Goal: Task Accomplishment & Management: Use online tool/utility

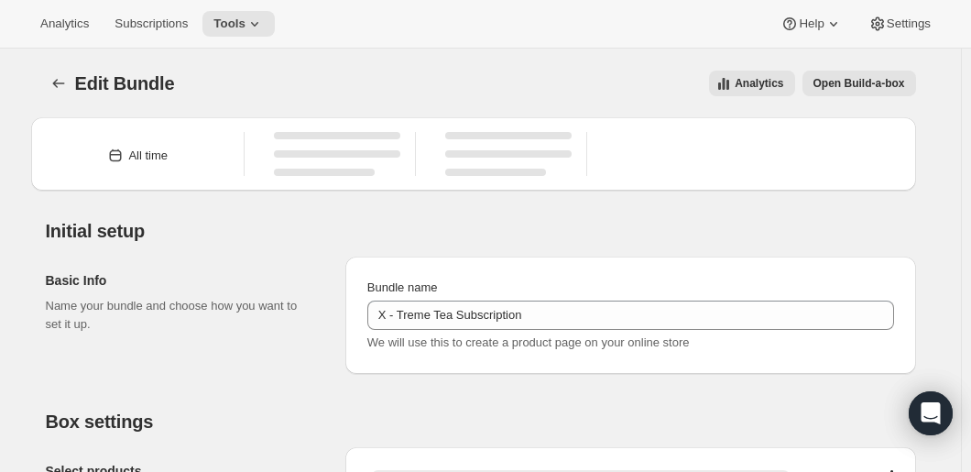
type input "X - Treme Tea Subscription"
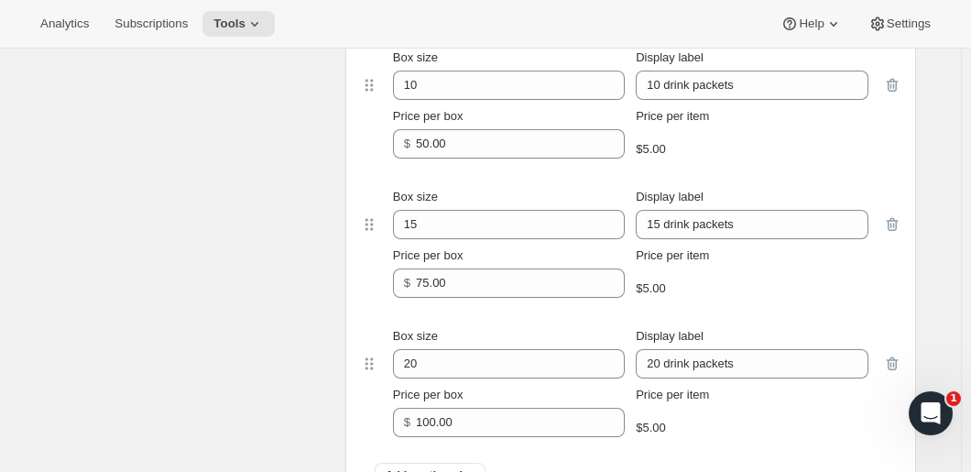
scroll to position [1190, 0]
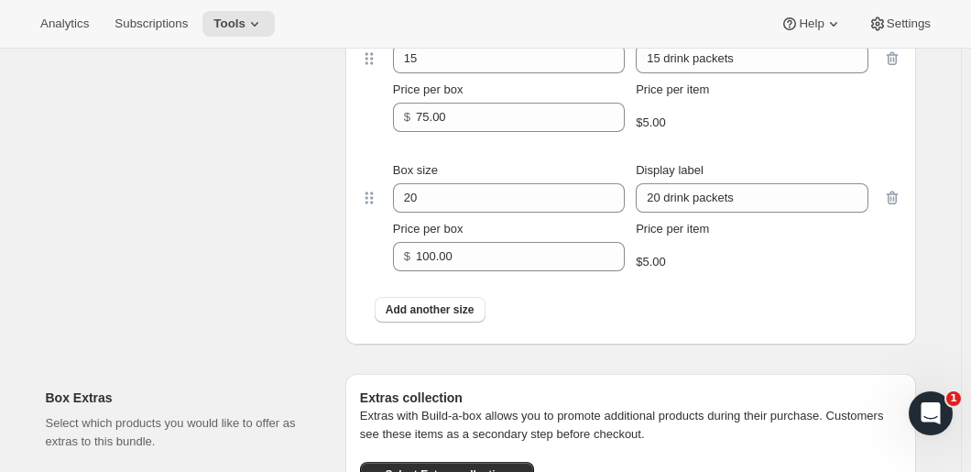
click at [428, 314] on span "Add another size" at bounding box center [429, 309] width 89 height 15
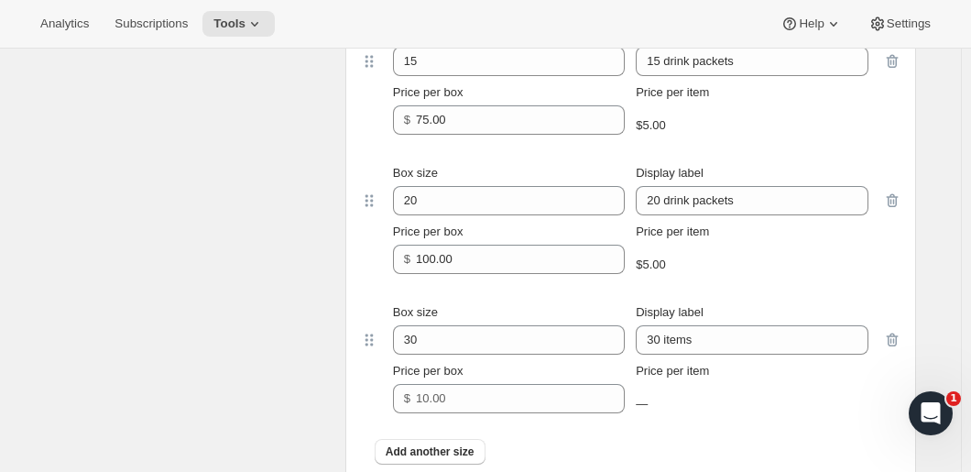
scroll to position [1404, 0]
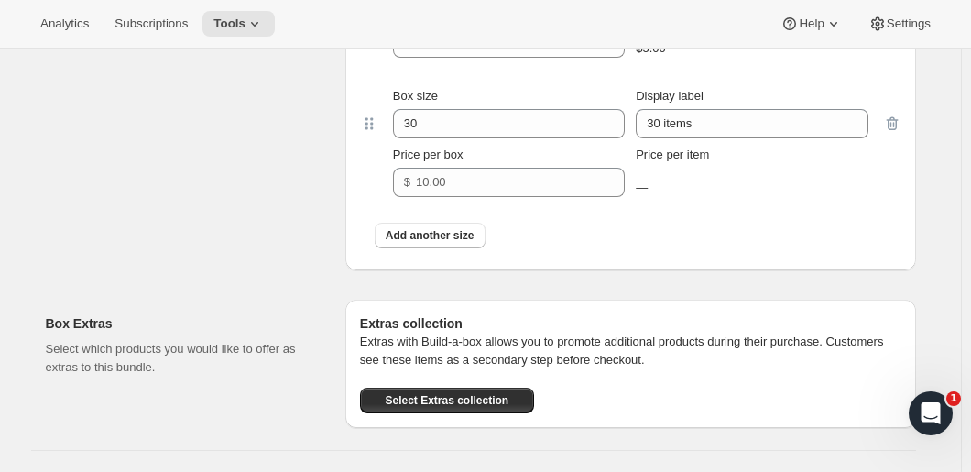
click at [451, 231] on span "Add another size" at bounding box center [429, 235] width 89 height 15
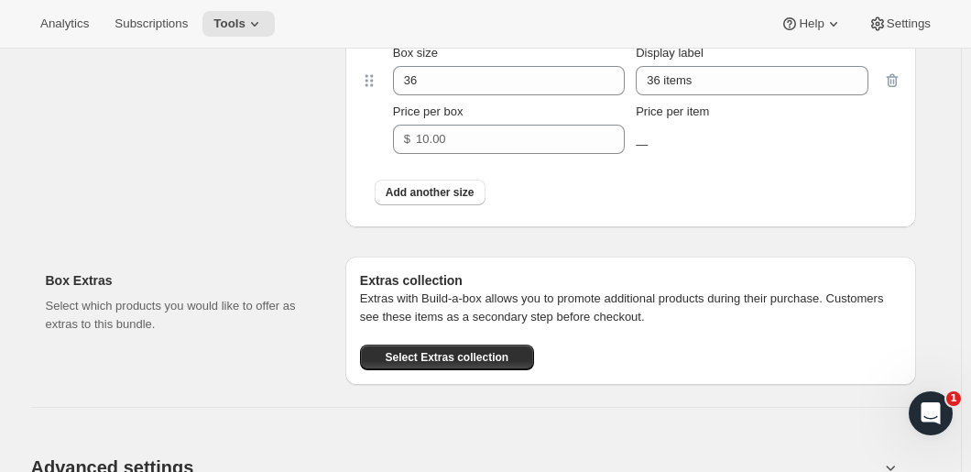
scroll to position [1587, 0]
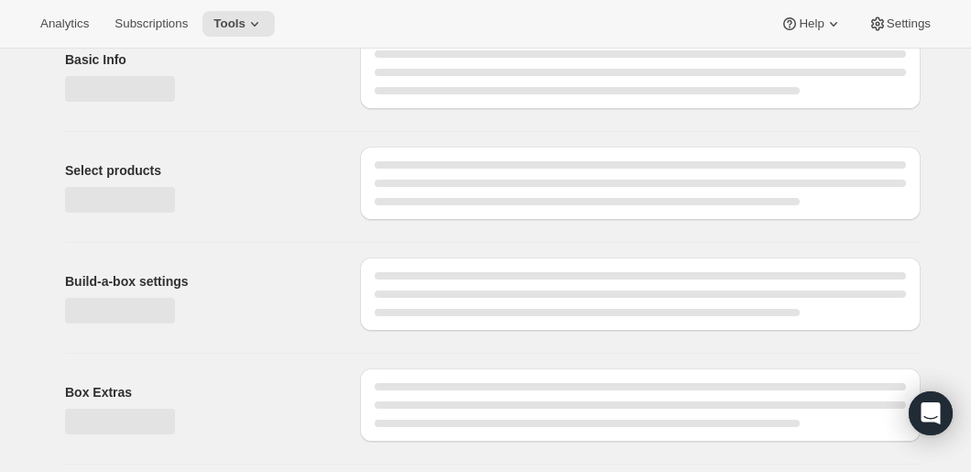
type input "X - Treme Tea Subscription"
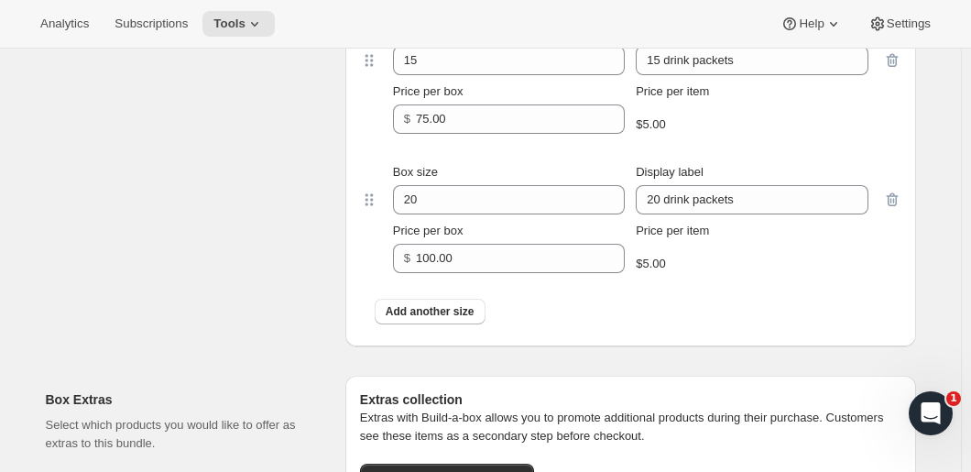
scroll to position [1197, 0]
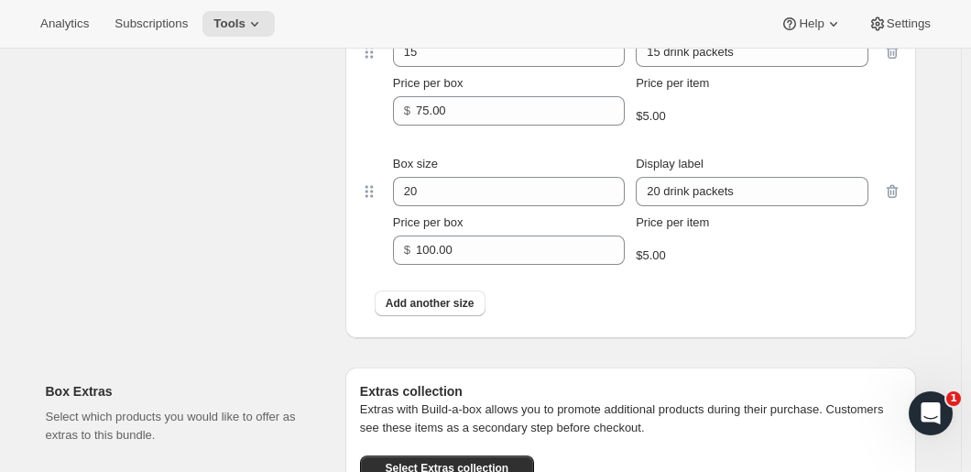
click at [467, 301] on span "Add another size" at bounding box center [429, 303] width 89 height 15
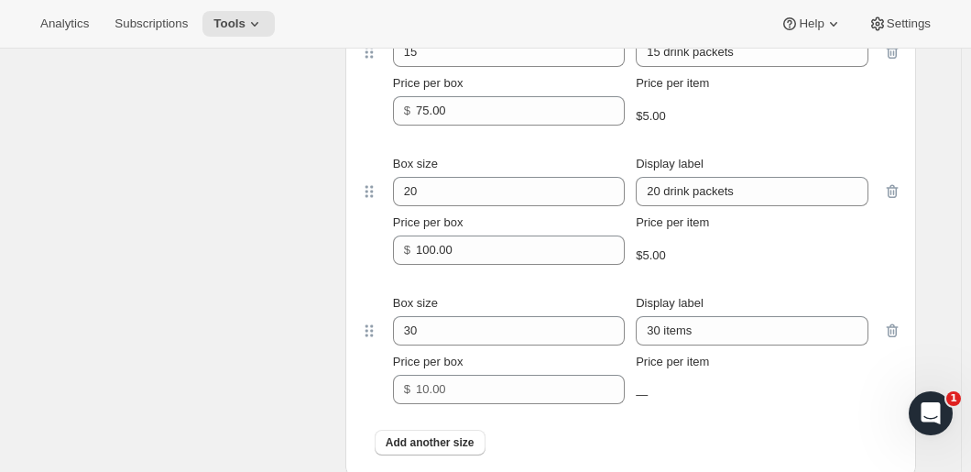
click at [810, 422] on div "Add another size" at bounding box center [630, 442] width 541 height 48
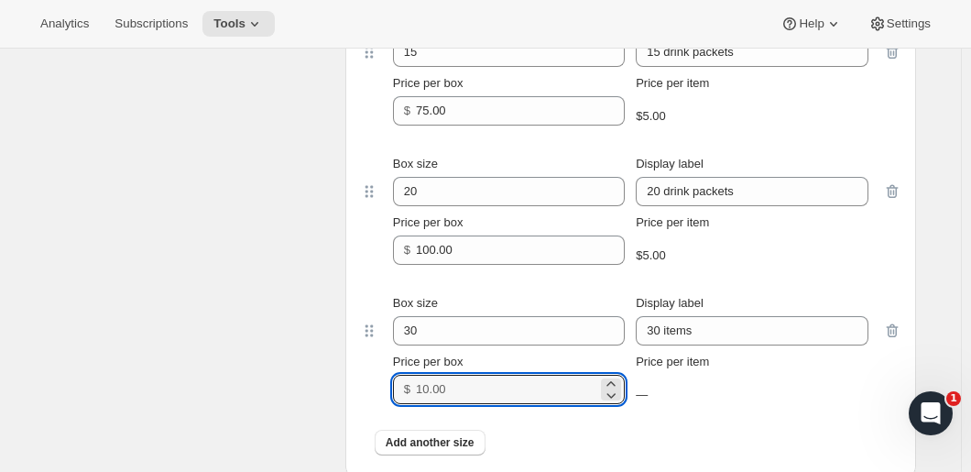
click at [504, 391] on input "Price per box" at bounding box center [506, 388] width 181 height 29
type input "120"
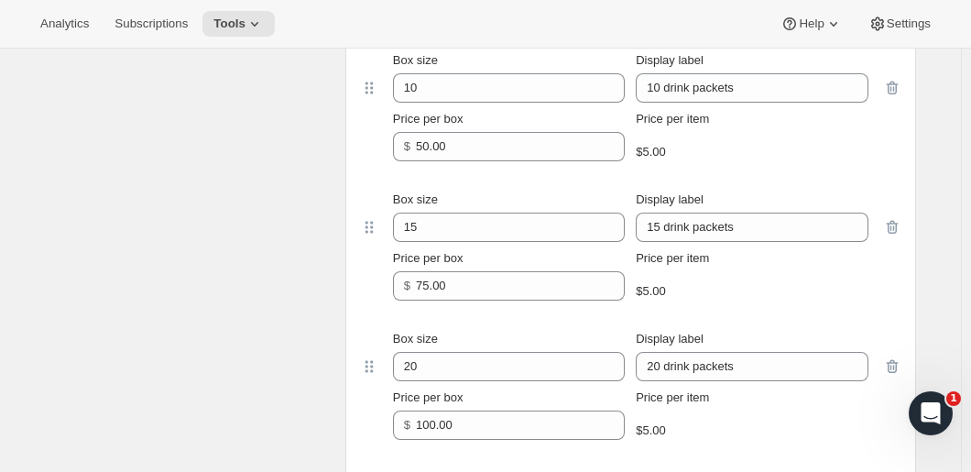
scroll to position [1372, 0]
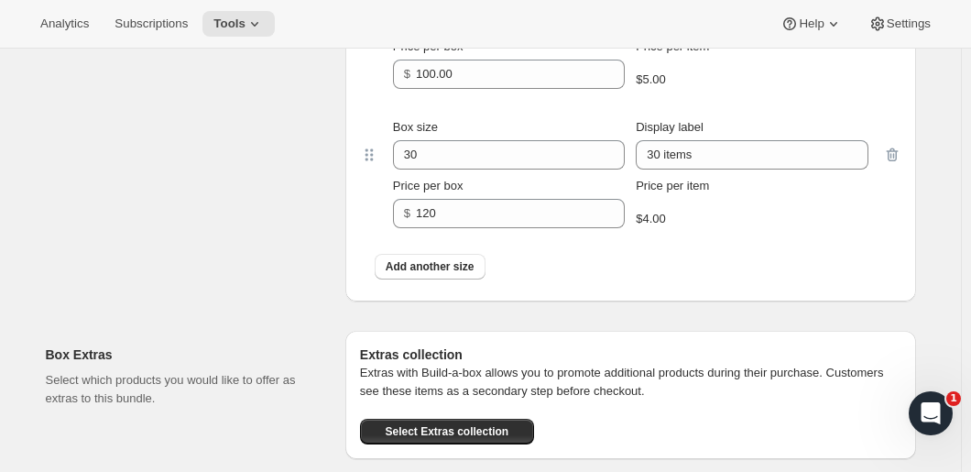
click at [896, 158] on icon "button" at bounding box center [892, 155] width 18 height 18
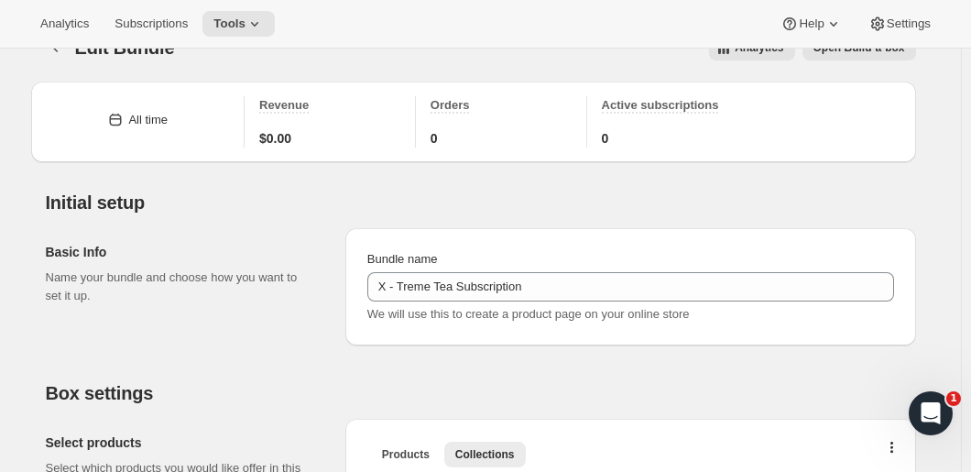
scroll to position [0, 0]
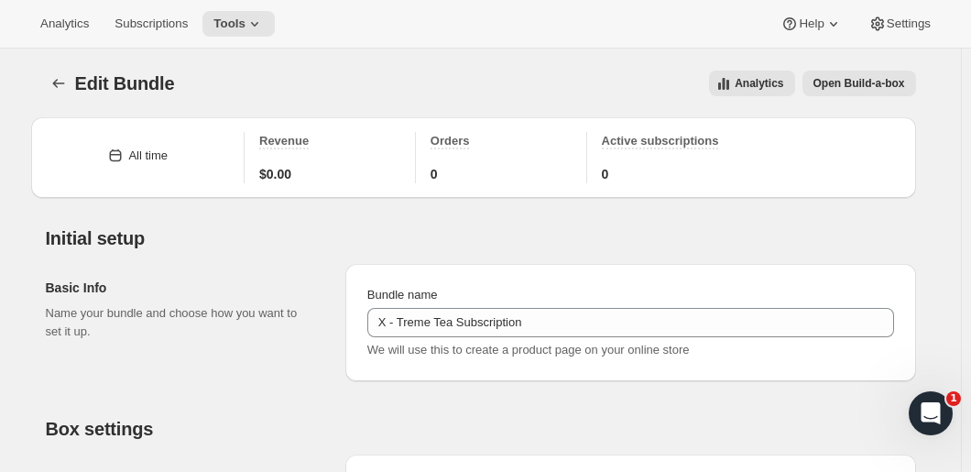
click at [66, 84] on icon "Bundles" at bounding box center [58, 83] width 18 height 18
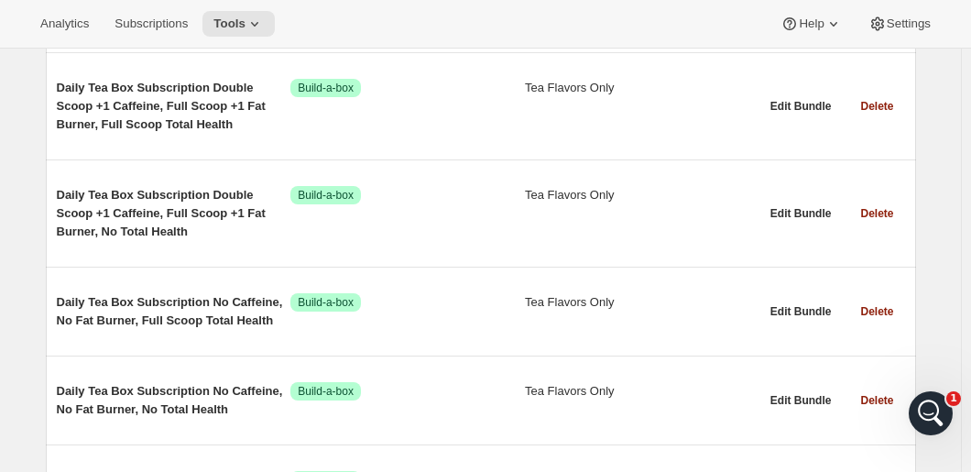
scroll to position [17629, 0]
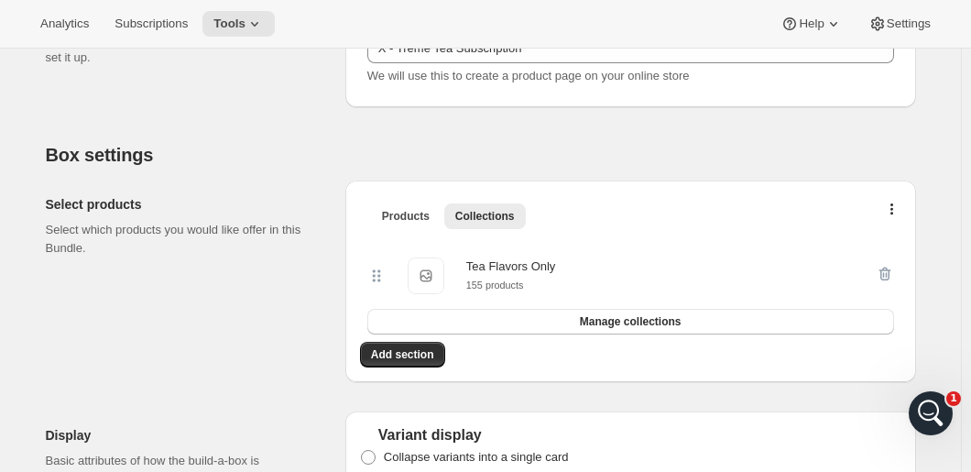
scroll to position [92, 0]
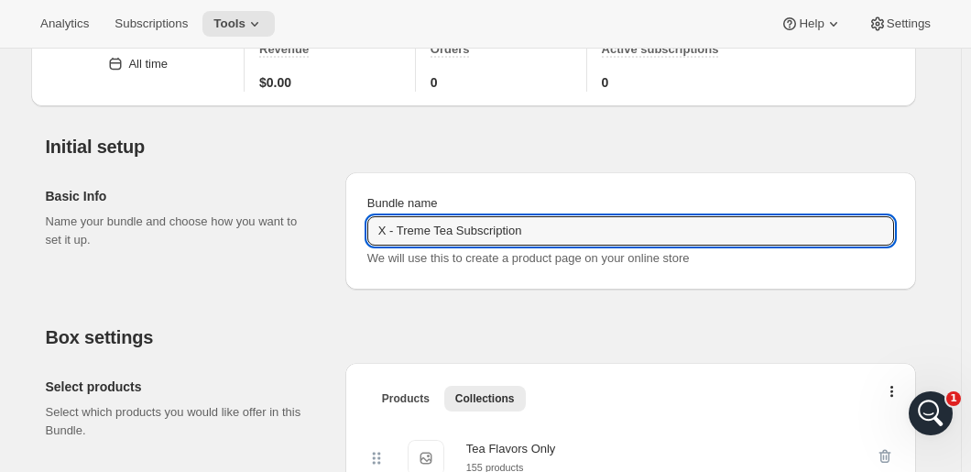
click at [556, 235] on input "X - Treme Tea Subscription" at bounding box center [630, 230] width 526 height 29
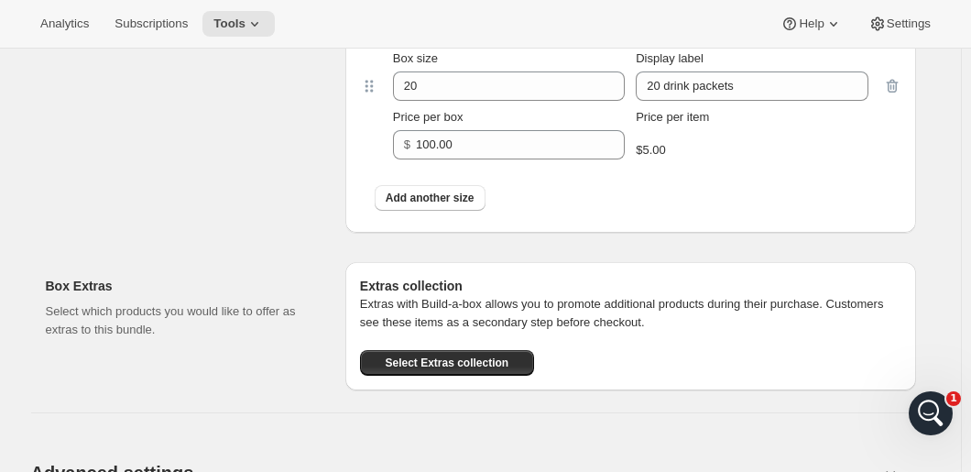
scroll to position [1282, 0]
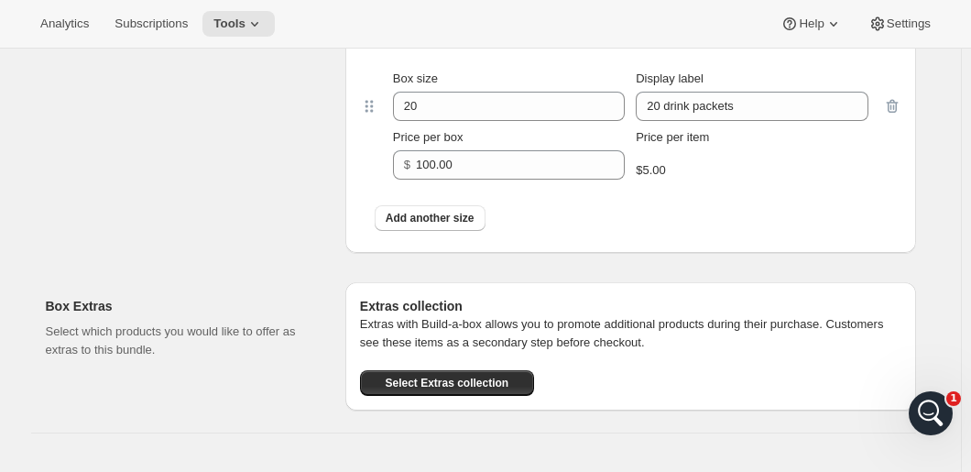
type input "X - Treme Tea"
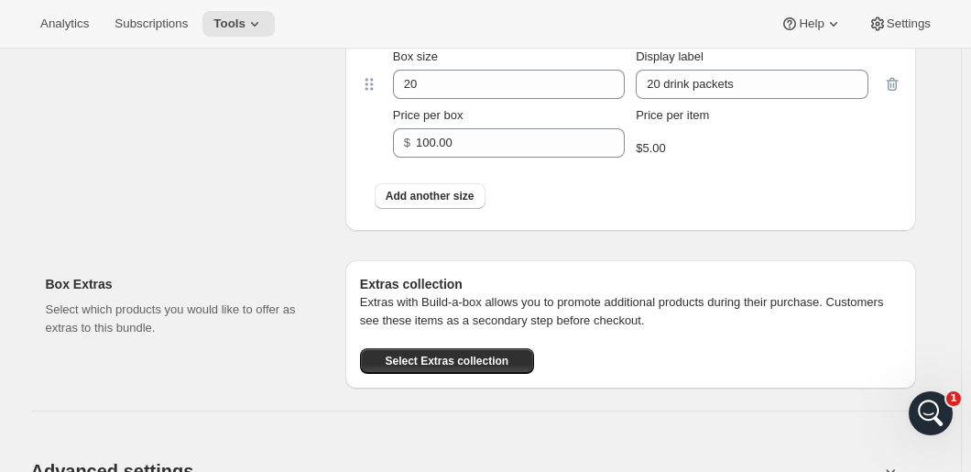
click at [430, 209] on button "Add another size" at bounding box center [429, 196] width 111 height 26
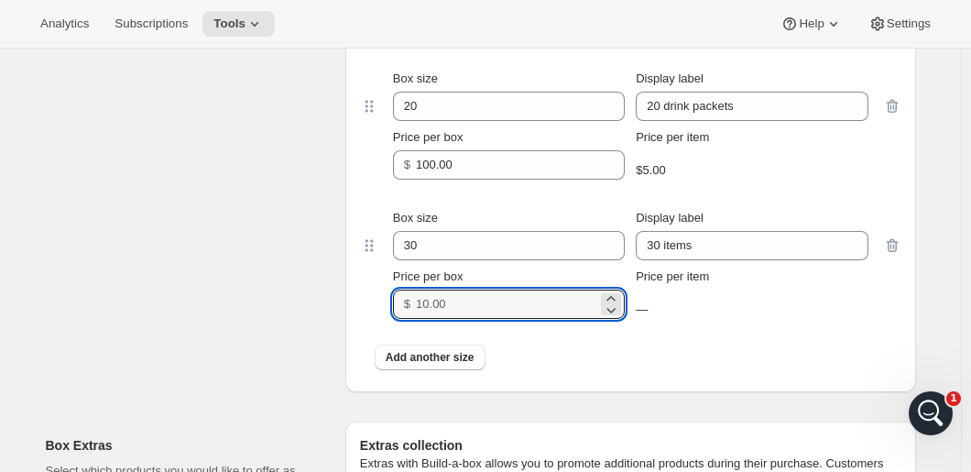
click at [447, 306] on input "Price per box" at bounding box center [506, 303] width 181 height 29
type input "150.00"
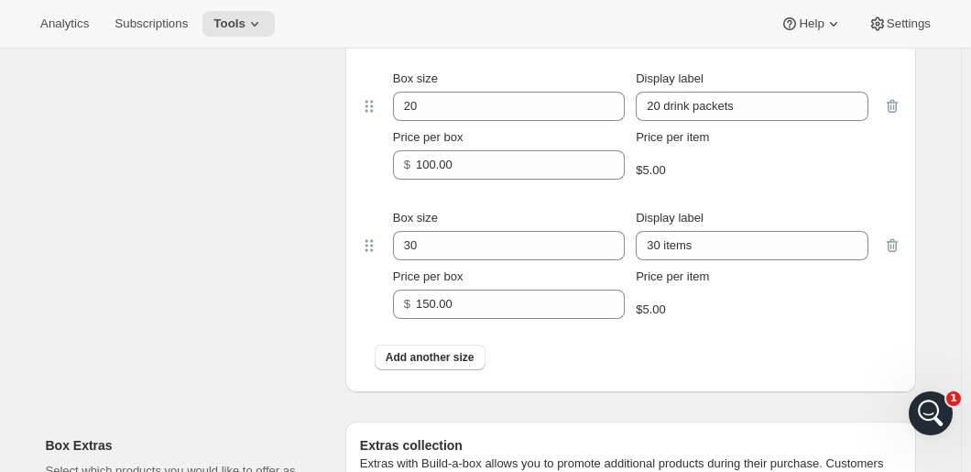
click at [811, 344] on div "Add another size" at bounding box center [630, 357] width 512 height 26
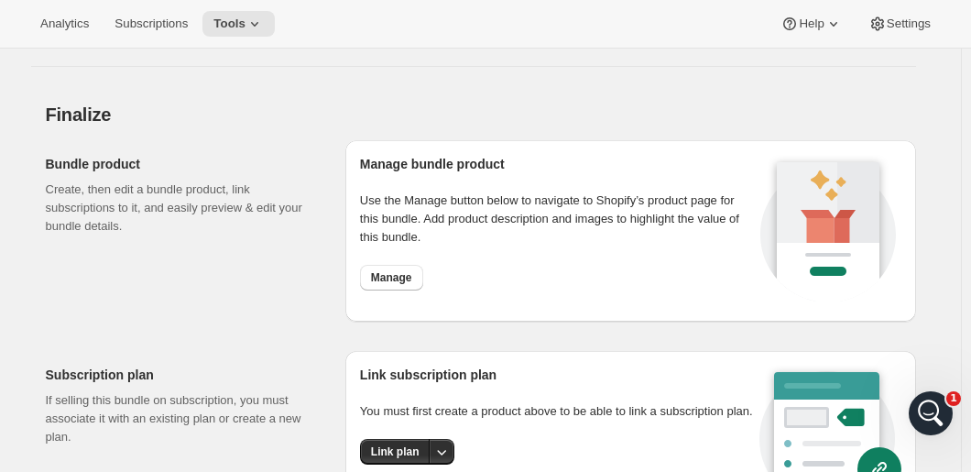
scroll to position [1861, 0]
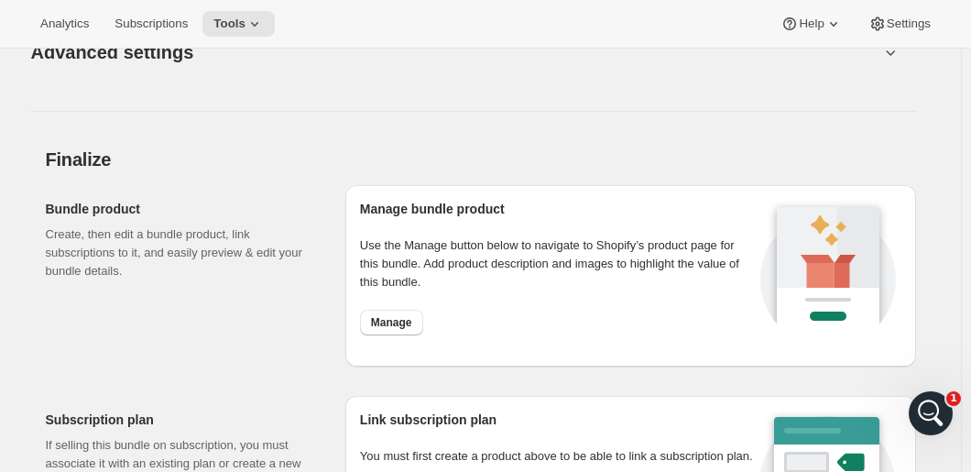
click at [393, 328] on span "Manage" at bounding box center [391, 322] width 41 height 15
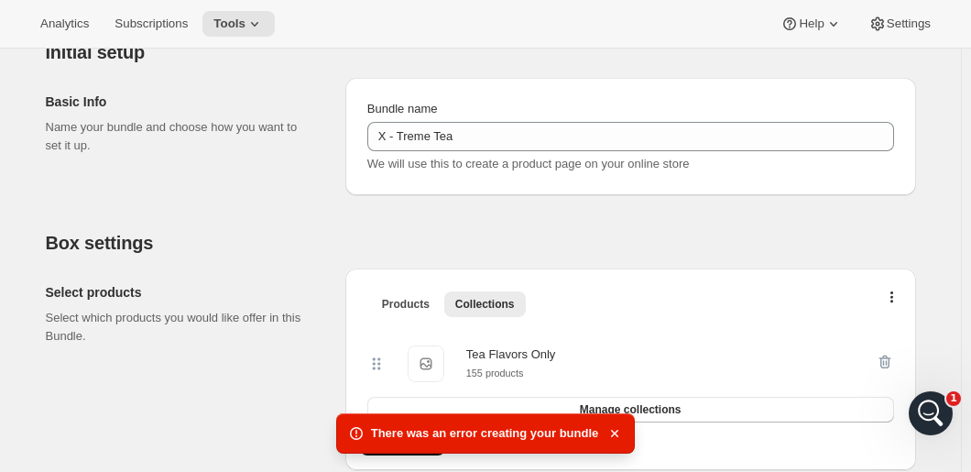
scroll to position [1220, 0]
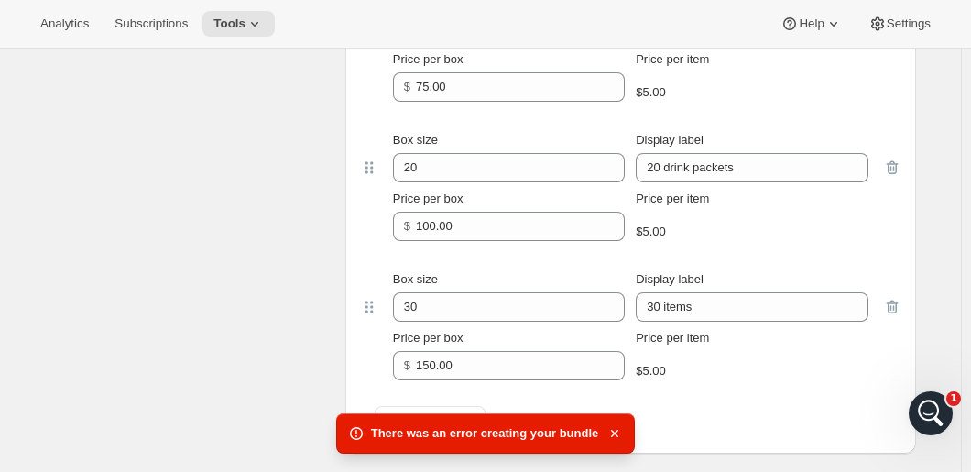
click at [900, 306] on icon "button" at bounding box center [892, 307] width 18 height 18
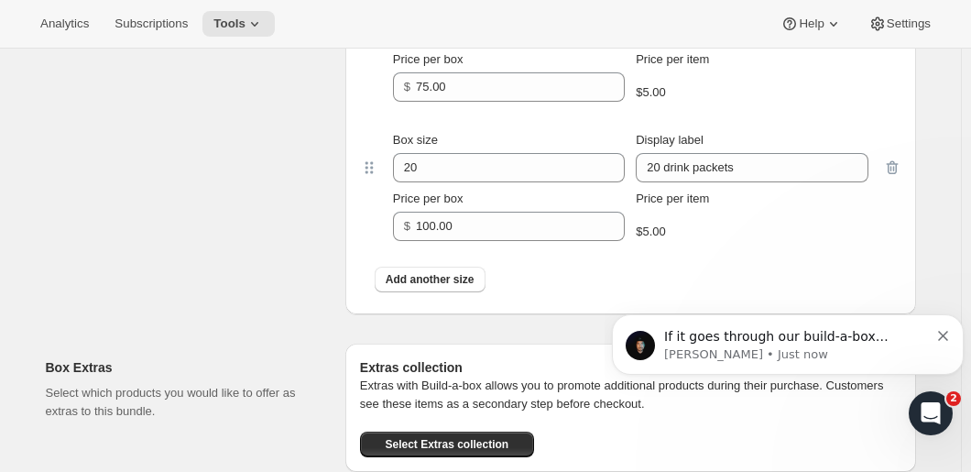
scroll to position [0, 0]
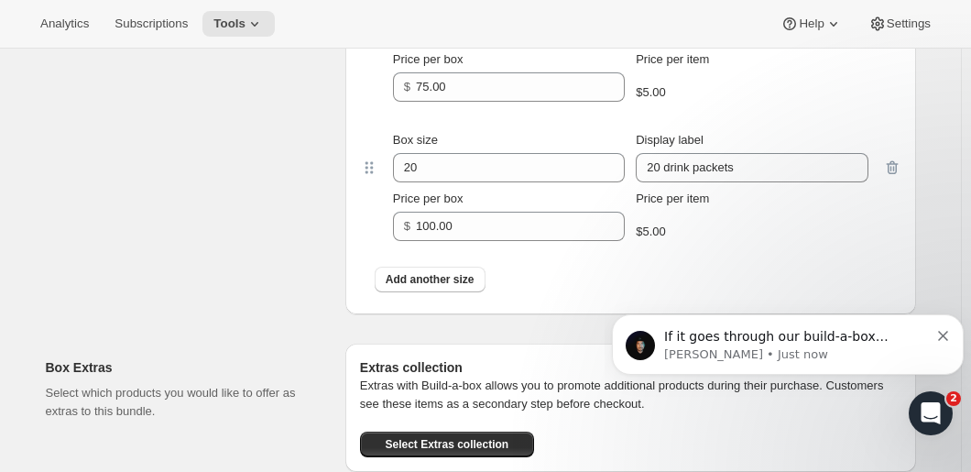
click at [772, 343] on p "If it goes through our build-a-box product selection (where the customer picks …" at bounding box center [796, 337] width 265 height 18
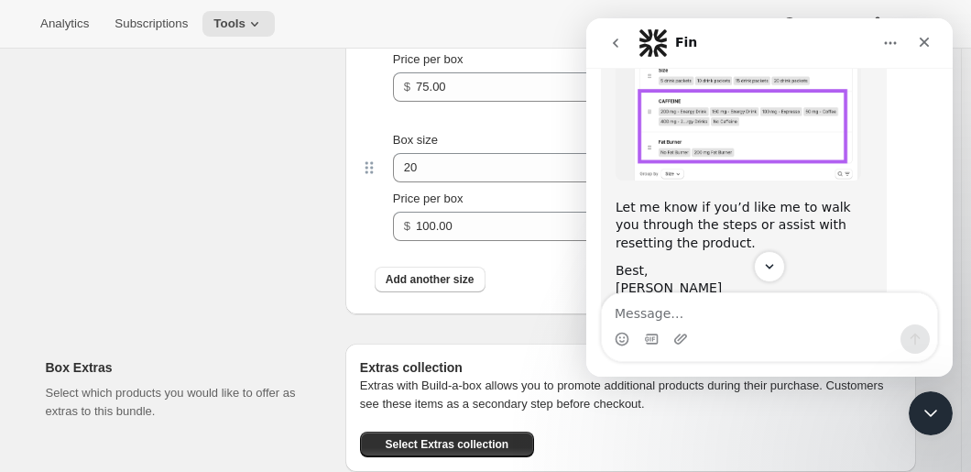
scroll to position [2474, 0]
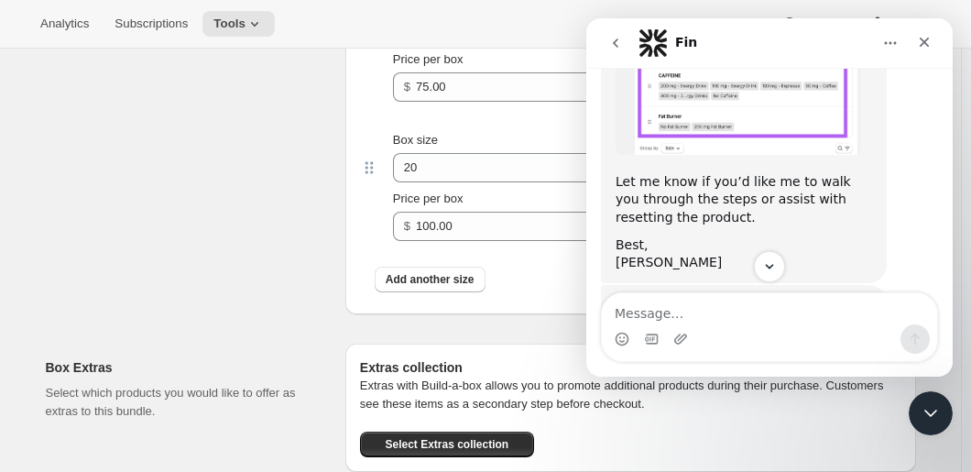
click at [768, 264] on icon "Scroll to bottom" at bounding box center [769, 266] width 15 height 15
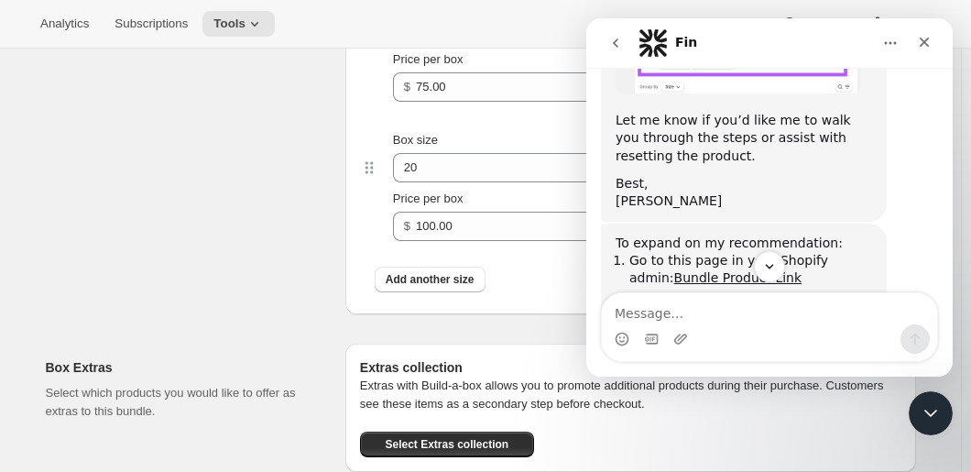
scroll to position [2512, 0]
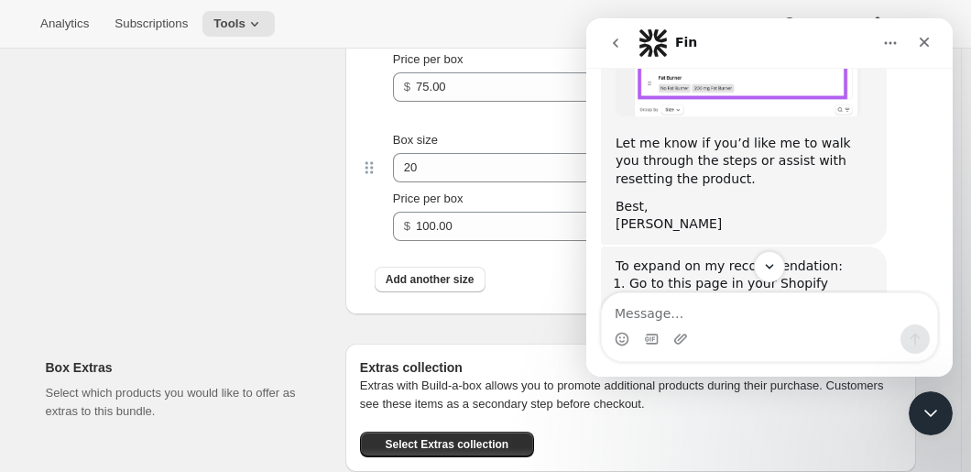
click at [691, 293] on link "Bundle Product Link" at bounding box center [737, 300] width 127 height 15
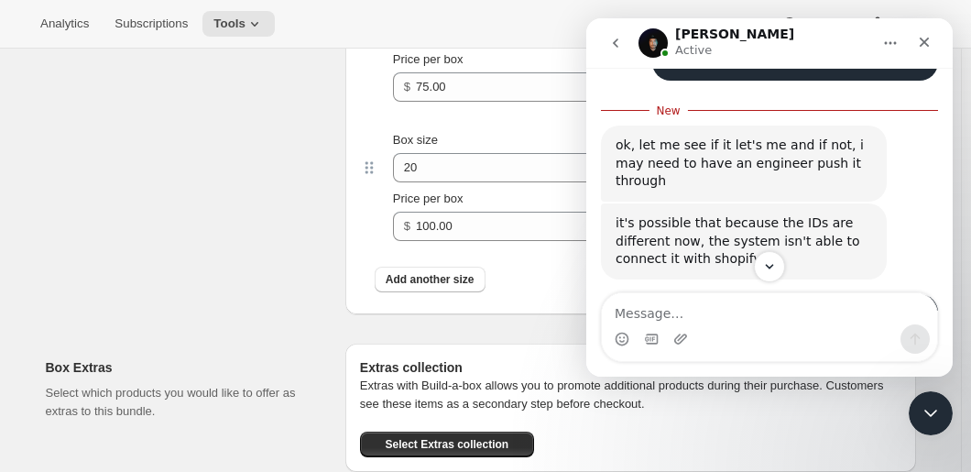
scroll to position [3864, 0]
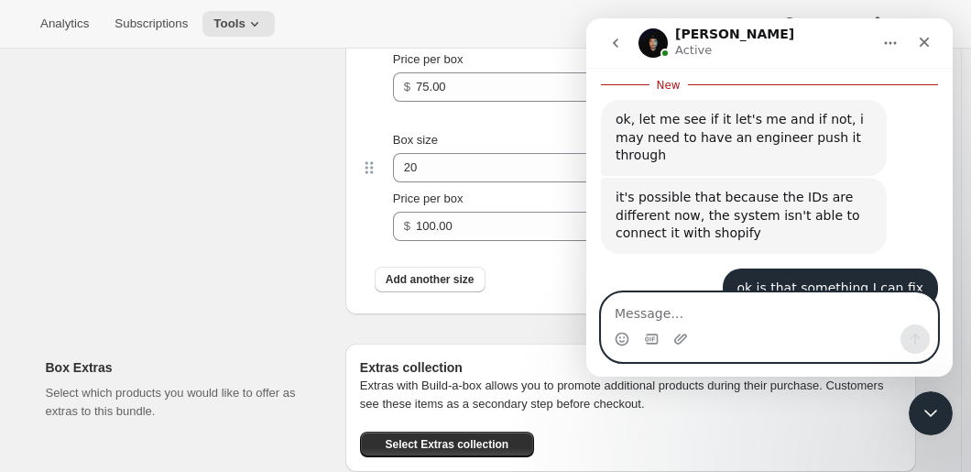
click at [660, 320] on textarea "Message…" at bounding box center [769, 308] width 335 height 31
type textarea "ok, thank you for your help so far"
click at [907, 338] on icon "Send a message…" at bounding box center [914, 338] width 15 height 15
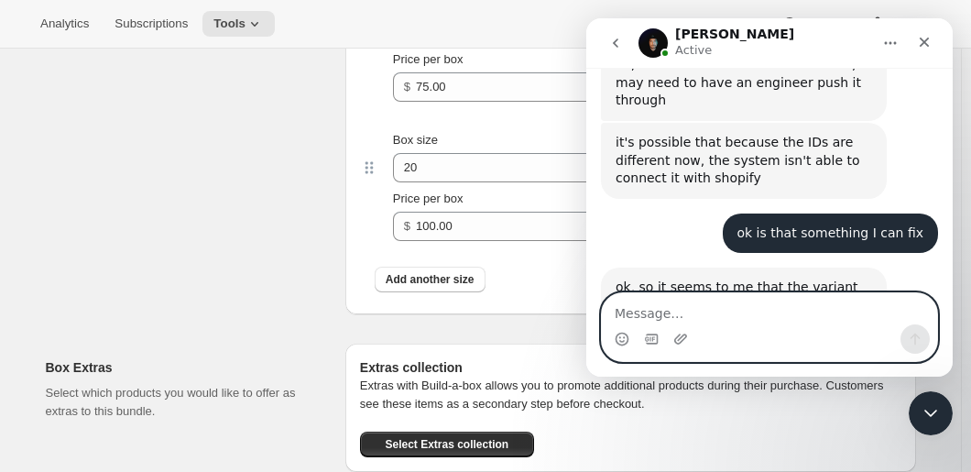
scroll to position [3890, 0]
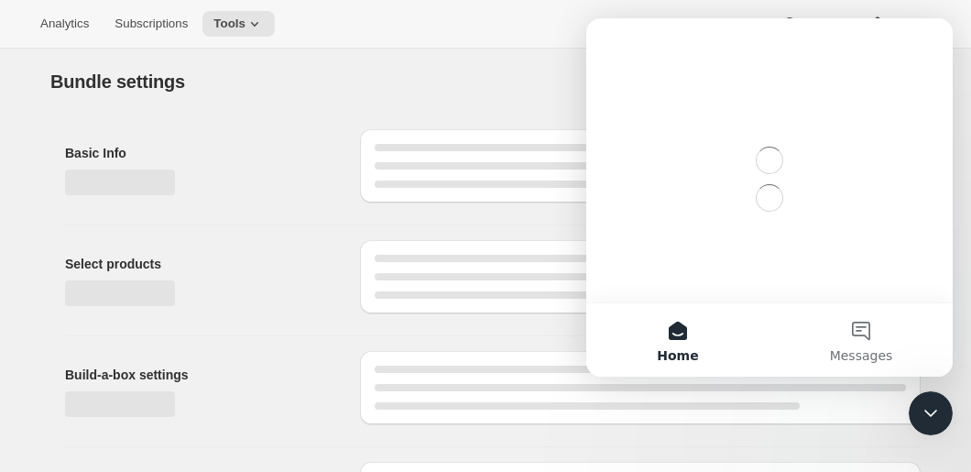
type input "X - Treme Tea Subscription"
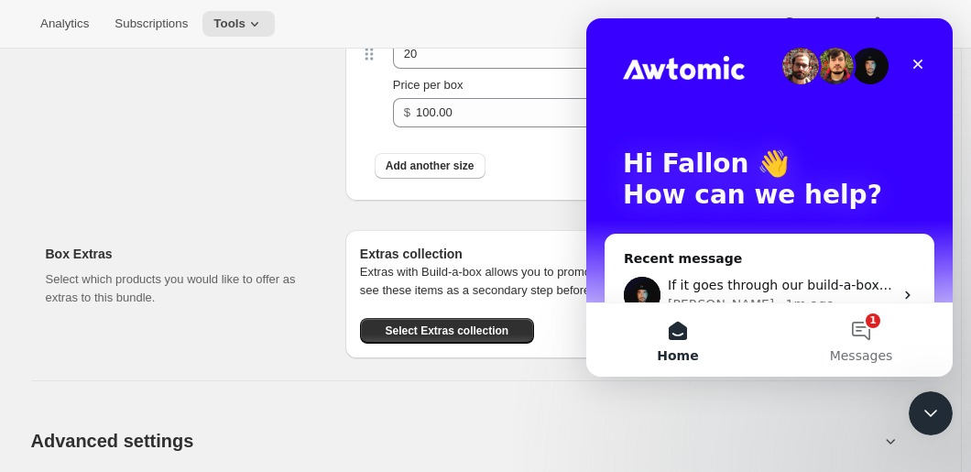
scroll to position [1372, 0]
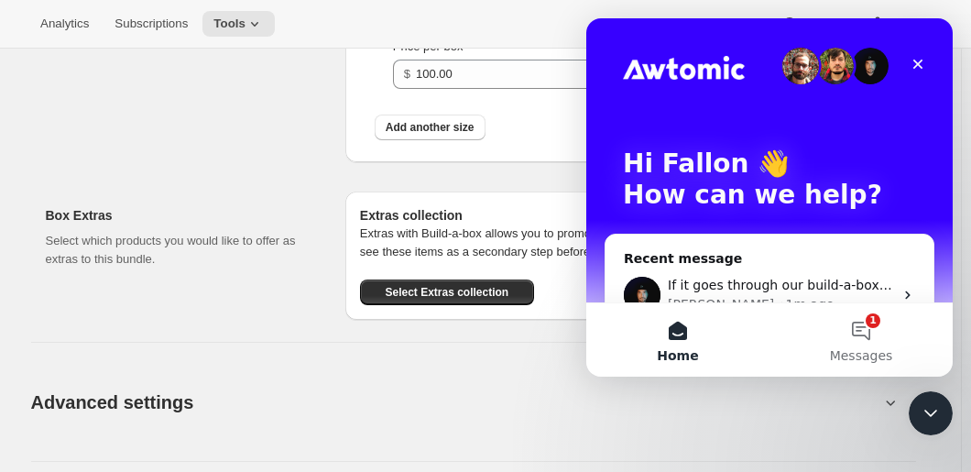
click at [450, 123] on span "Add another size" at bounding box center [429, 127] width 89 height 15
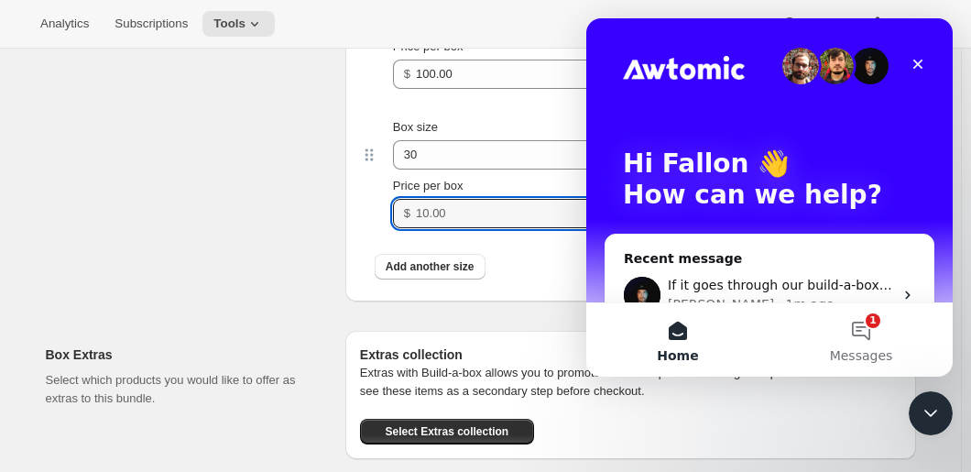
click at [447, 213] on input "Price per box" at bounding box center [506, 213] width 181 height 29
type input "200"
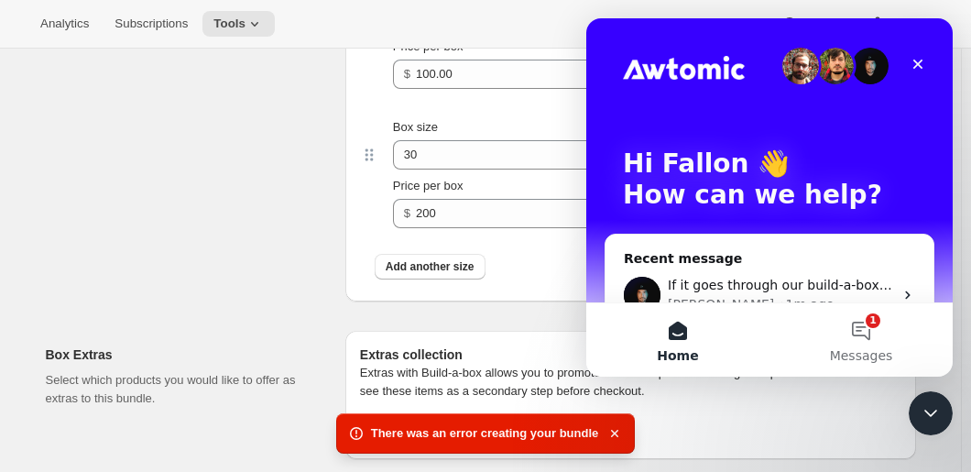
click at [861, 337] on button "1 Messages" at bounding box center [860, 339] width 183 height 73
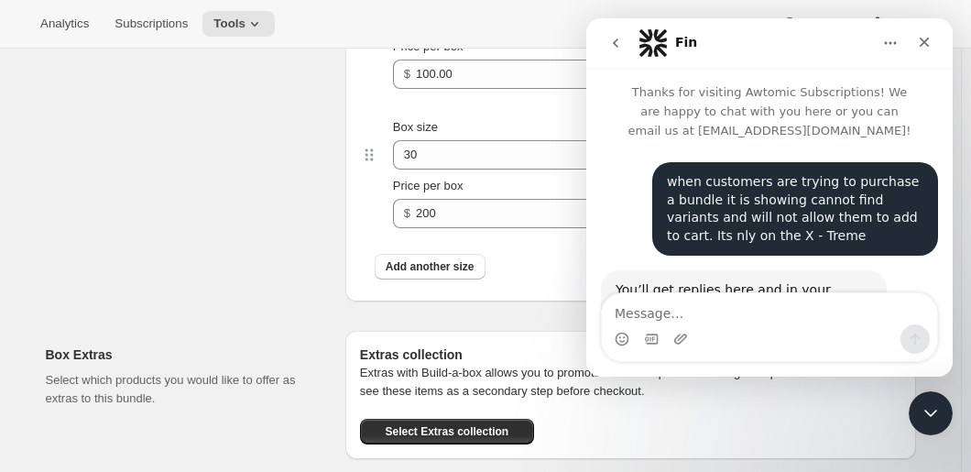
scroll to position [2653, 0]
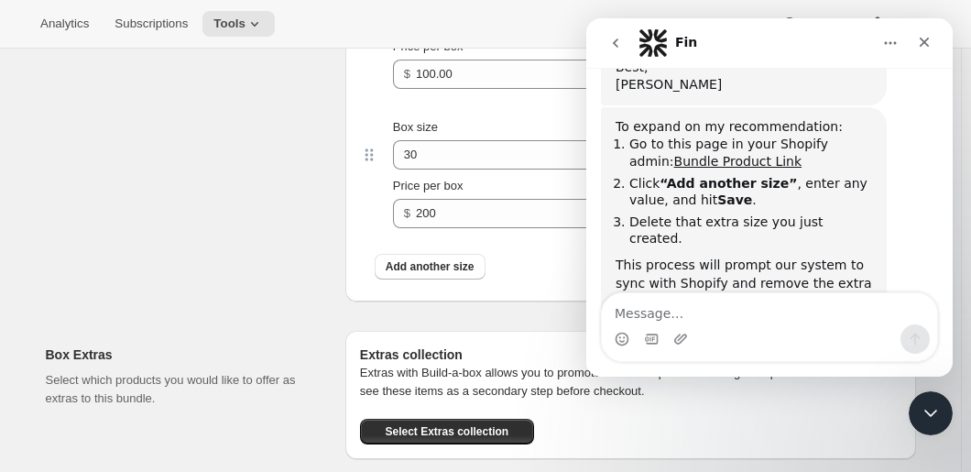
type textarea "i"
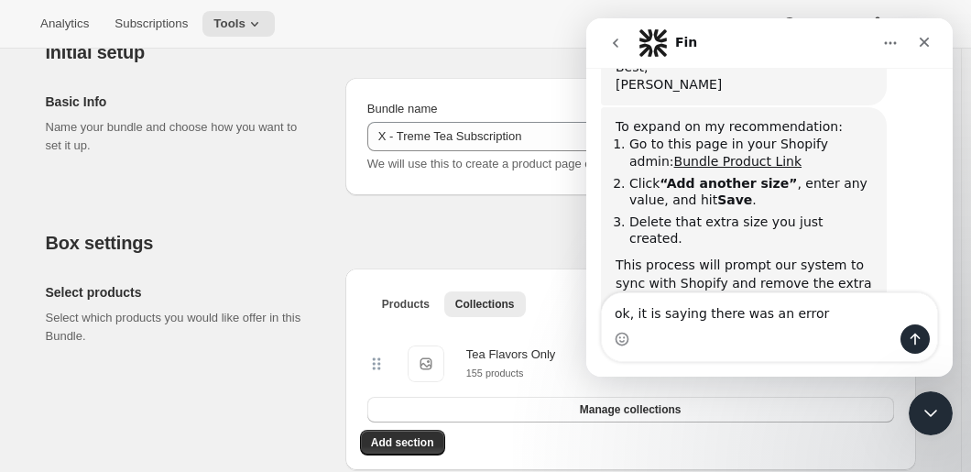
scroll to position [1372, 0]
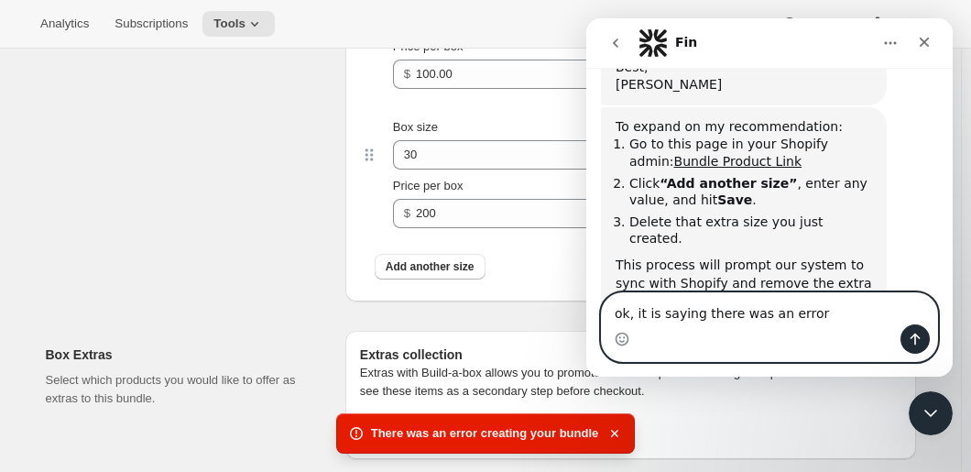
click at [817, 318] on textarea "ok, it is saying there was an error" at bounding box center [769, 308] width 335 height 31
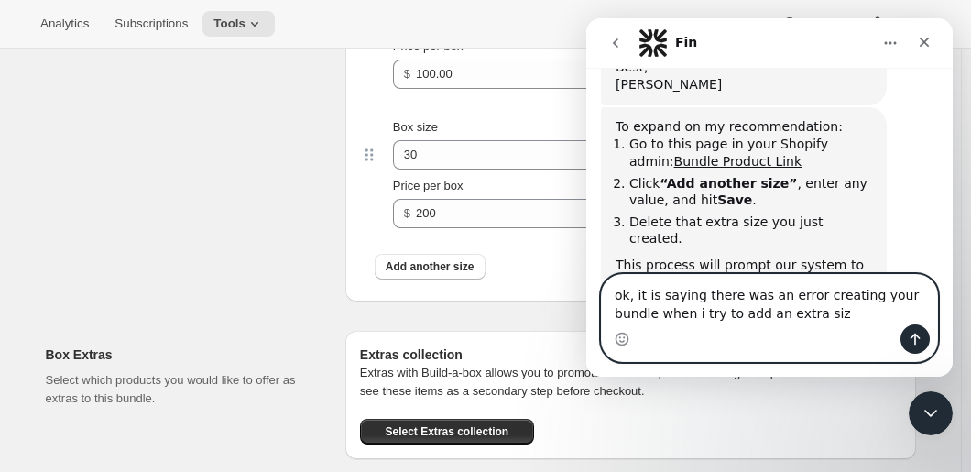
type textarea "ok, it is saying there was an error creating your bundle when i try to add an e…"
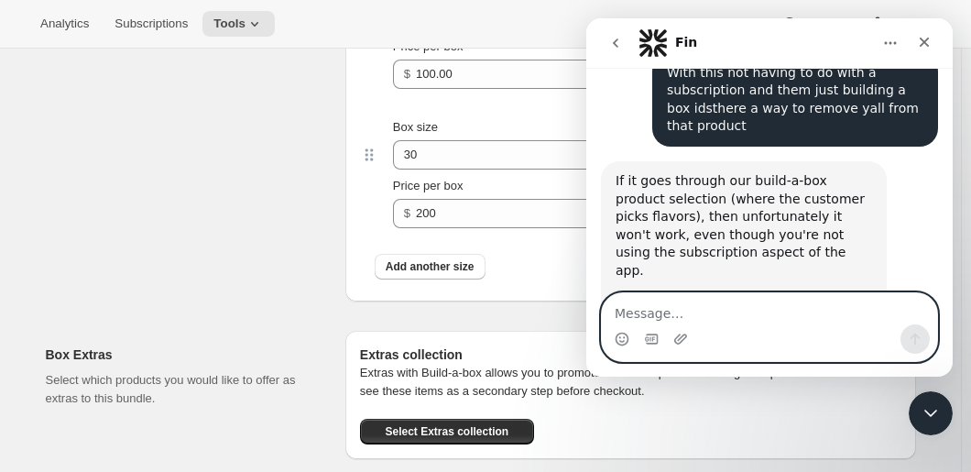
scroll to position [3379, 0]
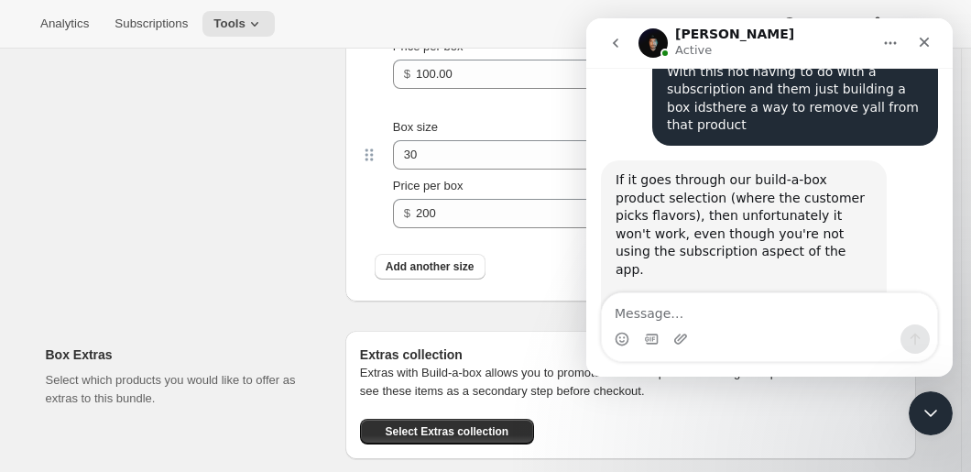
click at [928, 41] on icon "Close" at bounding box center [924, 42] width 15 height 15
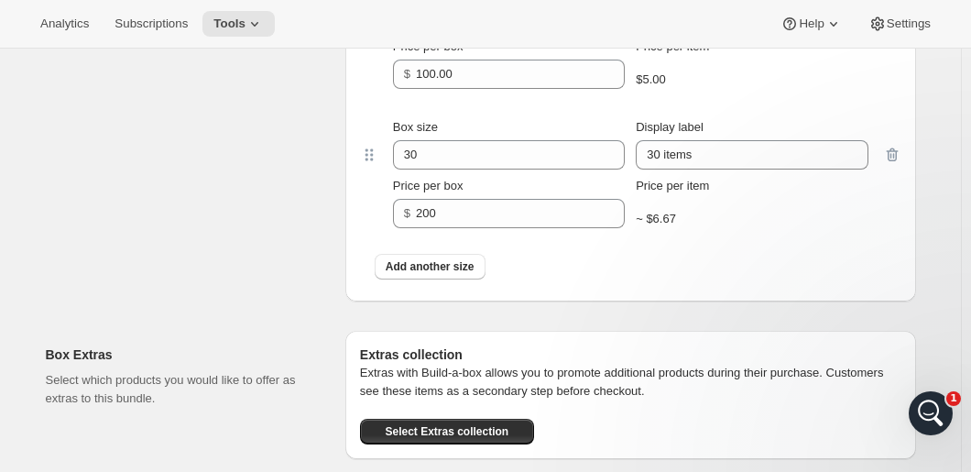
scroll to position [2712, 0]
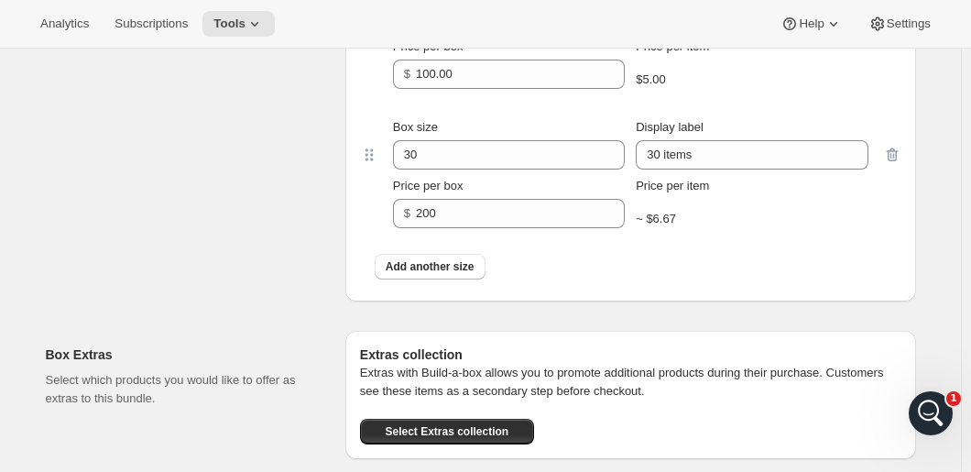
click at [897, 151] on icon "button" at bounding box center [891, 155] width 12 height 14
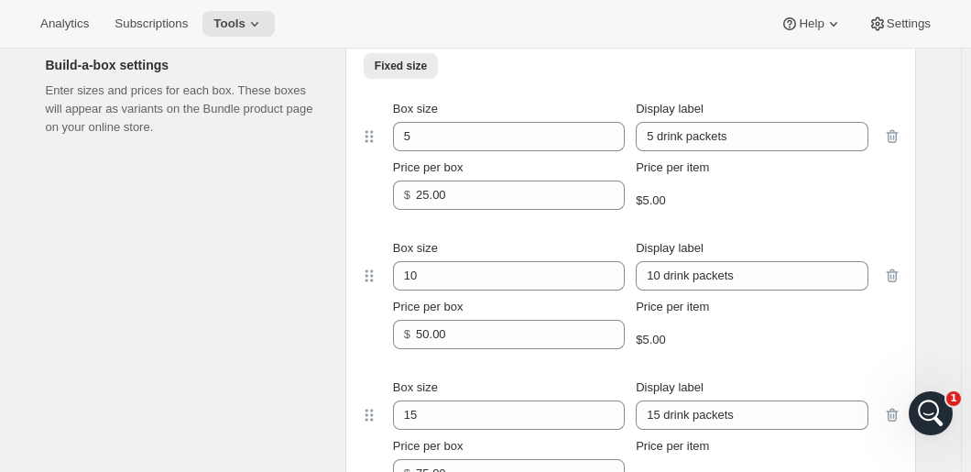
scroll to position [549, 0]
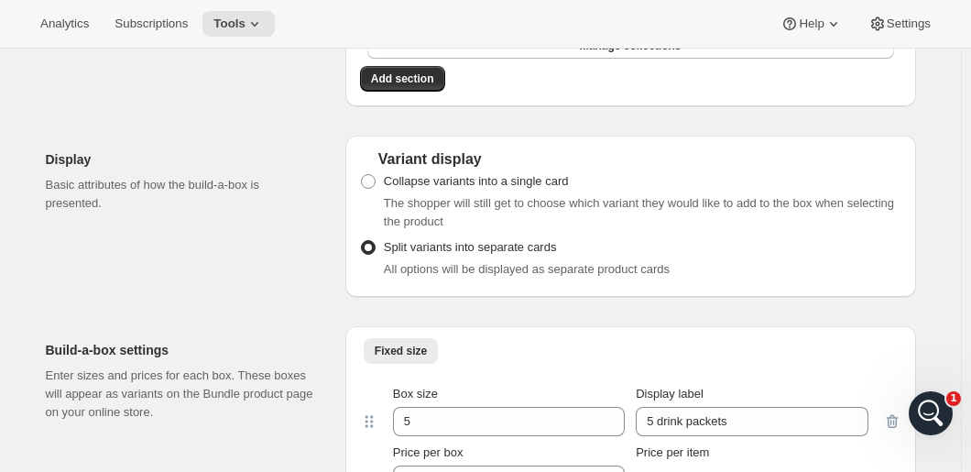
click at [940, 400] on div "Open Intercom Messenger" at bounding box center [930, 413] width 60 height 60
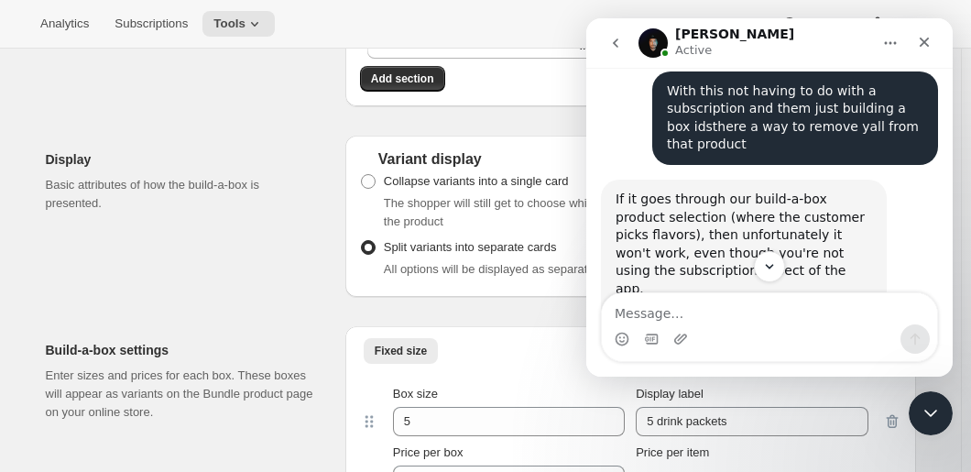
scroll to position [3379, 0]
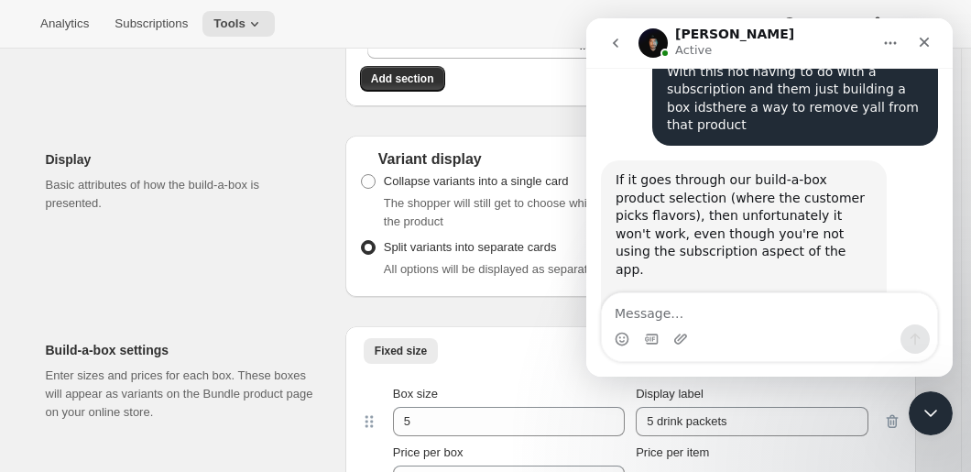
click at [180, 260] on div "Display Basic attributes of how the build-a-box is presented." at bounding box center [188, 216] width 285 height 161
click at [925, 35] on icon "Close" at bounding box center [924, 42] width 15 height 15
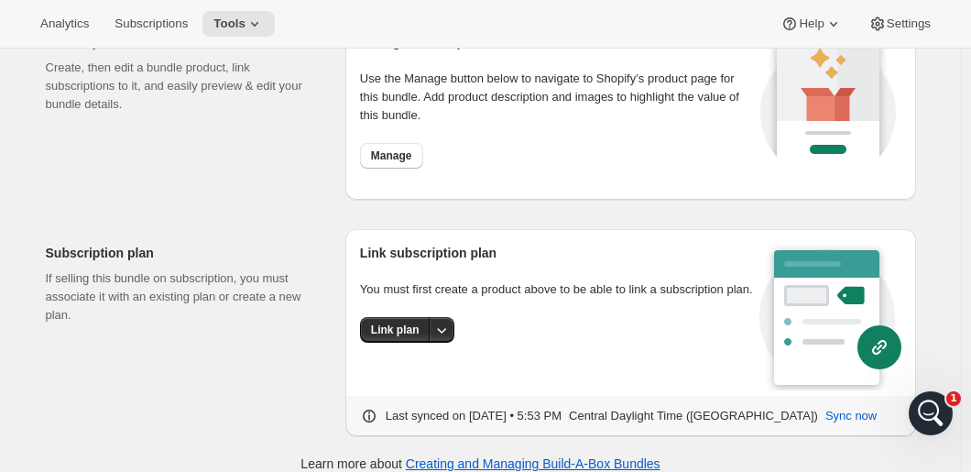
scroll to position [1904, 0]
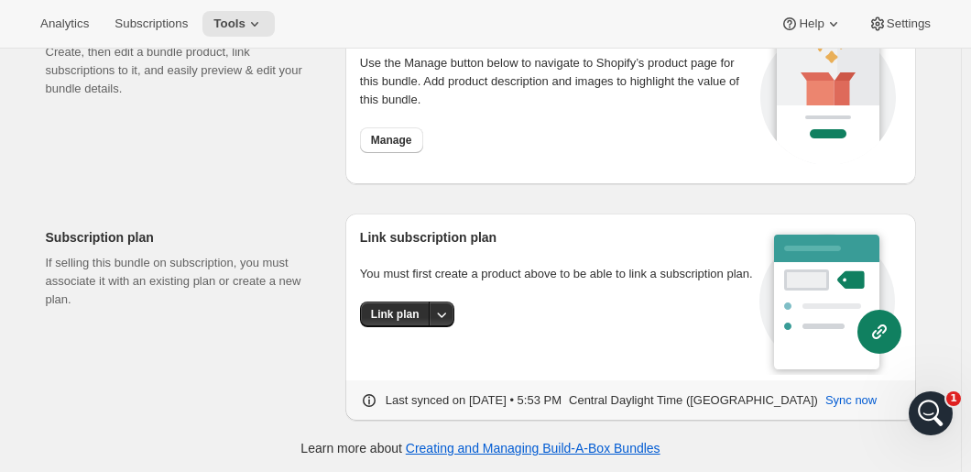
click at [396, 136] on span "Manage" at bounding box center [391, 140] width 41 height 15
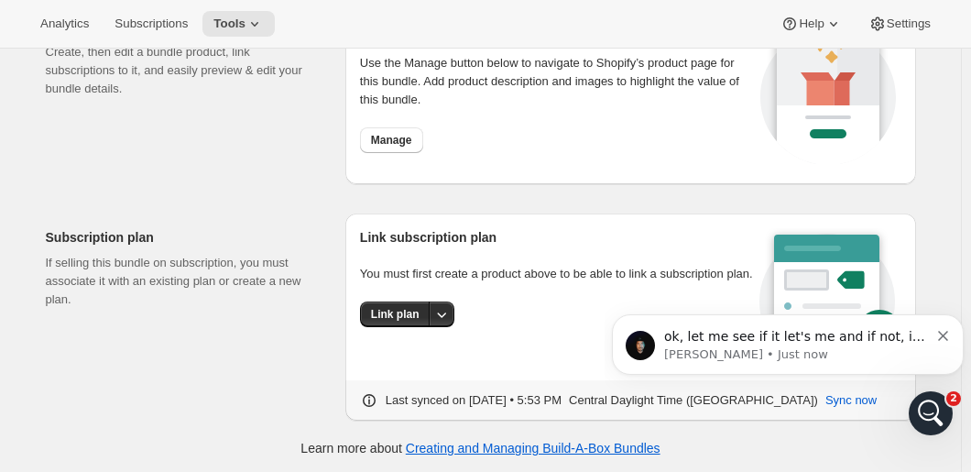
scroll to position [0, 0]
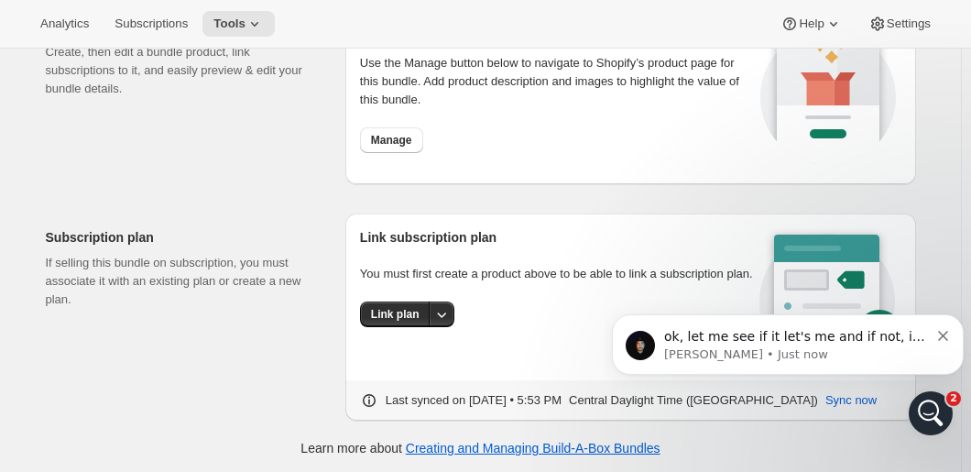
click at [758, 336] on p "ok, let me see if it let's me and if not, i may need to have an engineer push i…" at bounding box center [796, 337] width 265 height 18
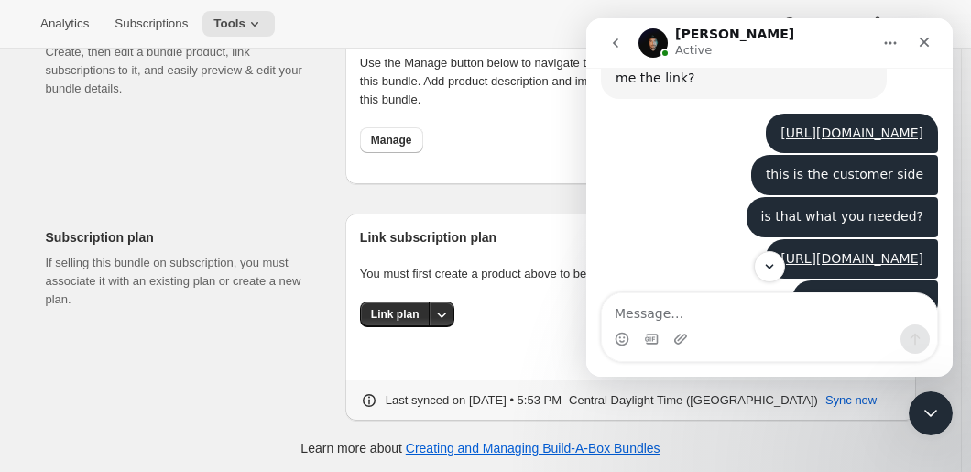
scroll to position [939, 0]
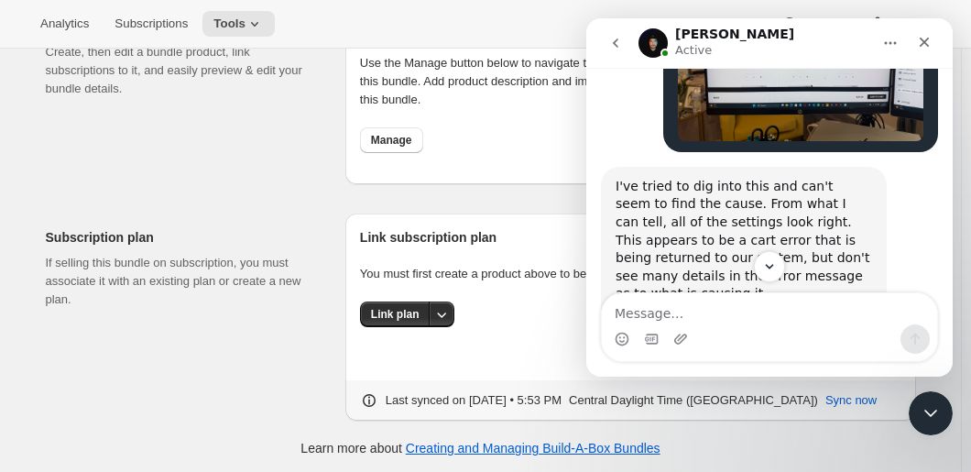
click at [772, 259] on icon "Scroll to bottom" at bounding box center [769, 266] width 15 height 15
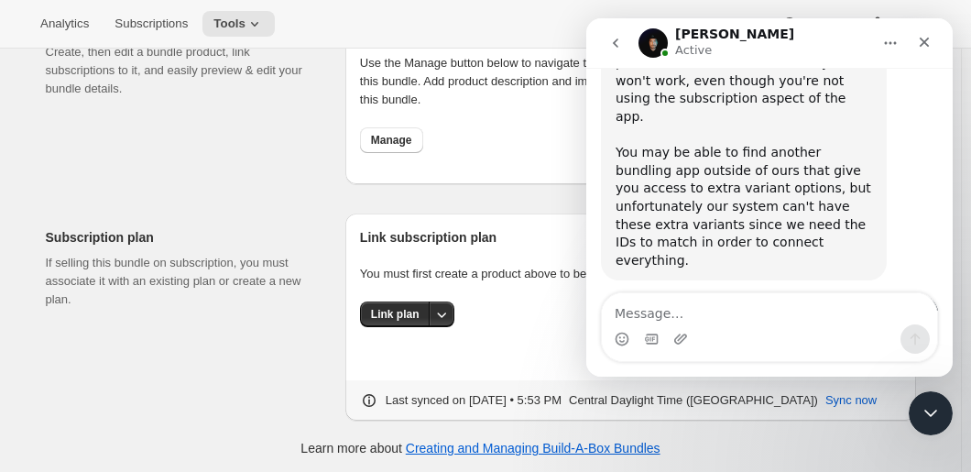
scroll to position [3529, 0]
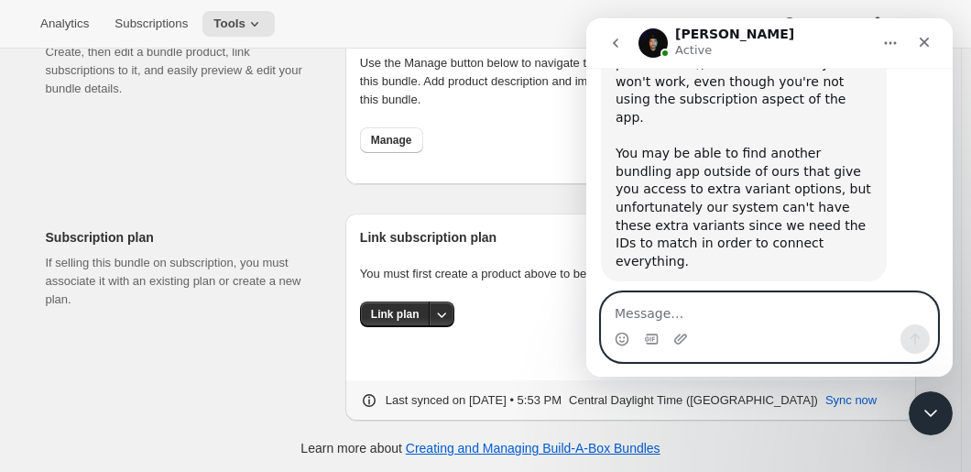
click at [644, 315] on textarea "Message…" at bounding box center [769, 308] width 335 height 31
type textarea "ok is that something I can fix"
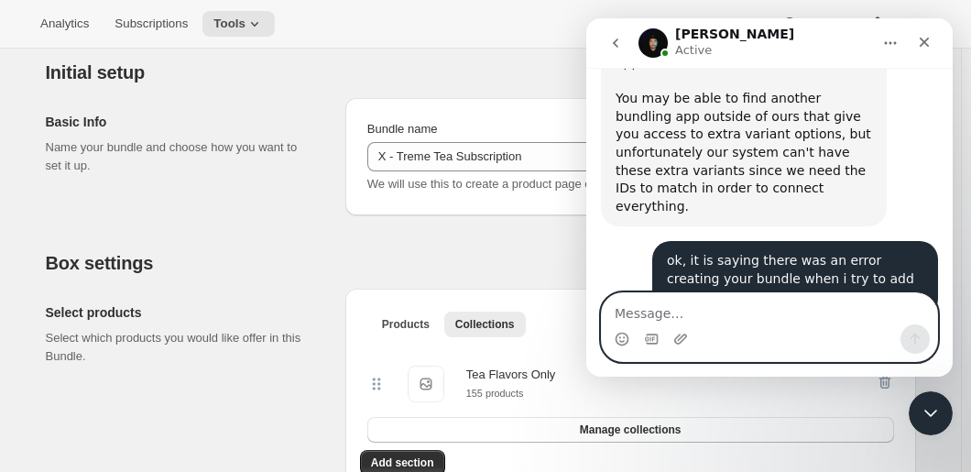
scroll to position [0, 0]
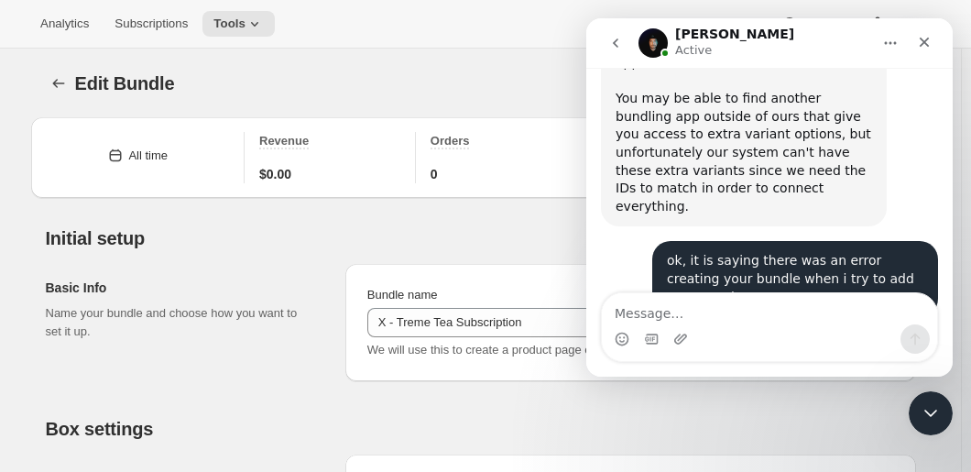
click at [56, 80] on icon "Bundles" at bounding box center [58, 83] width 18 height 18
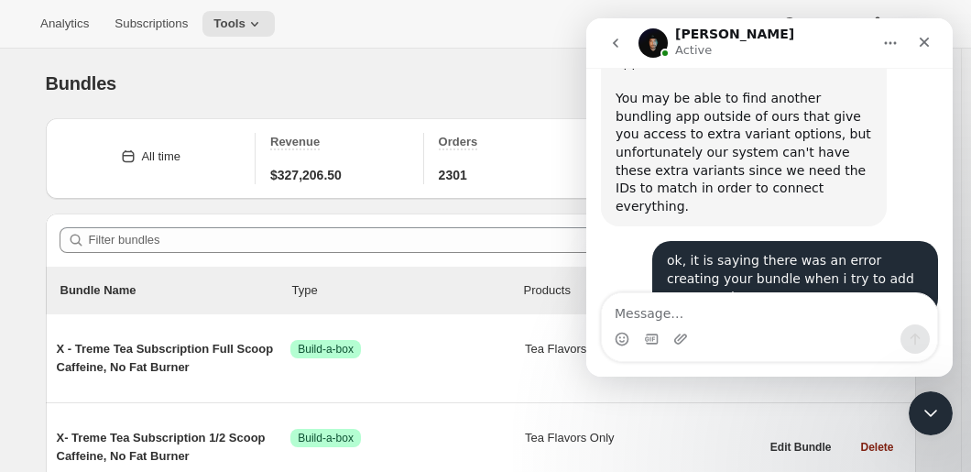
drag, startPoint x: 927, startPoint y: 42, endPoint x: 1513, endPoint y: 60, distance: 586.3
click at [927, 42] on icon "Close" at bounding box center [924, 42] width 15 height 15
